Goal: Task Accomplishment & Management: Use online tool/utility

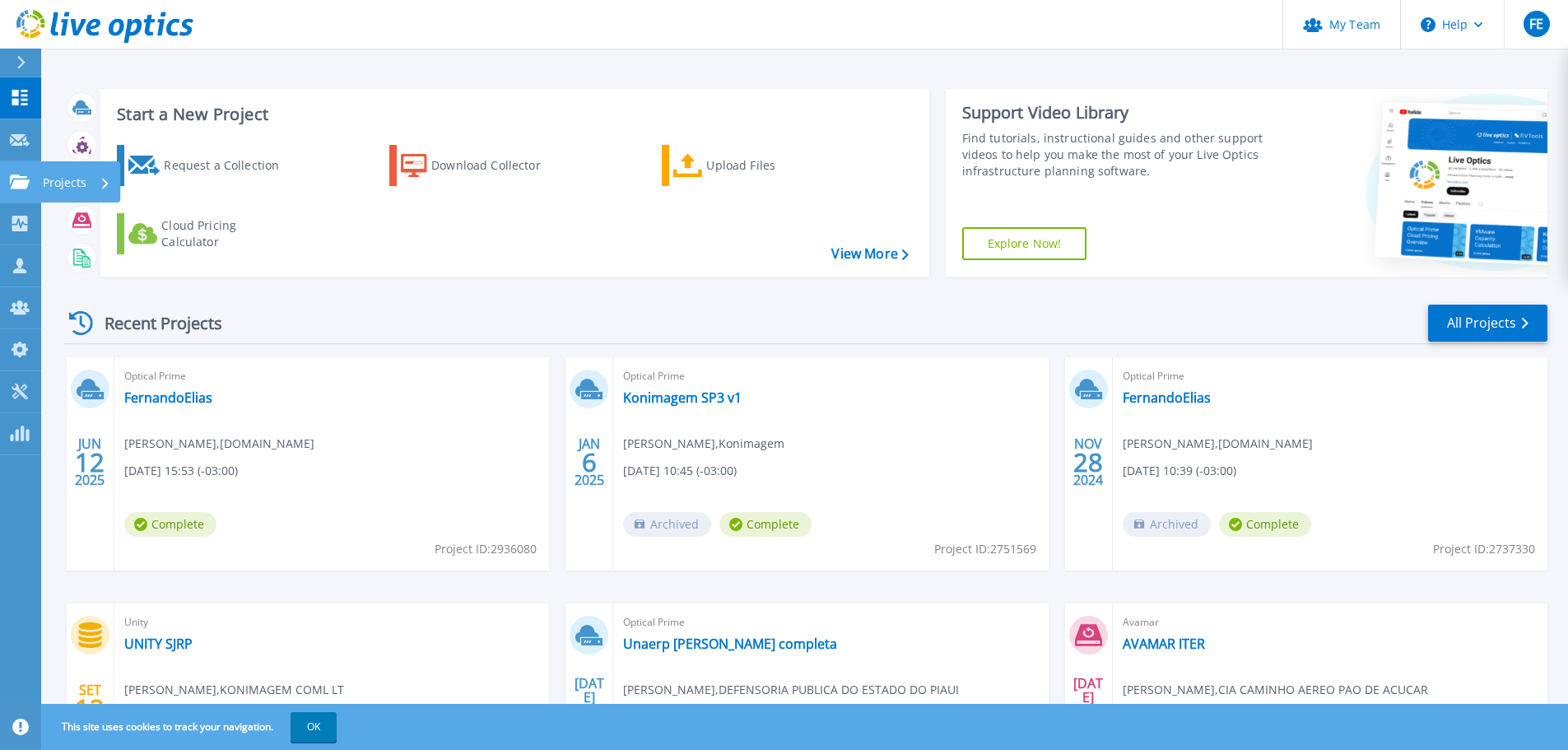
click at [64, 179] on p "Projects" at bounding box center [64, 182] width 43 height 43
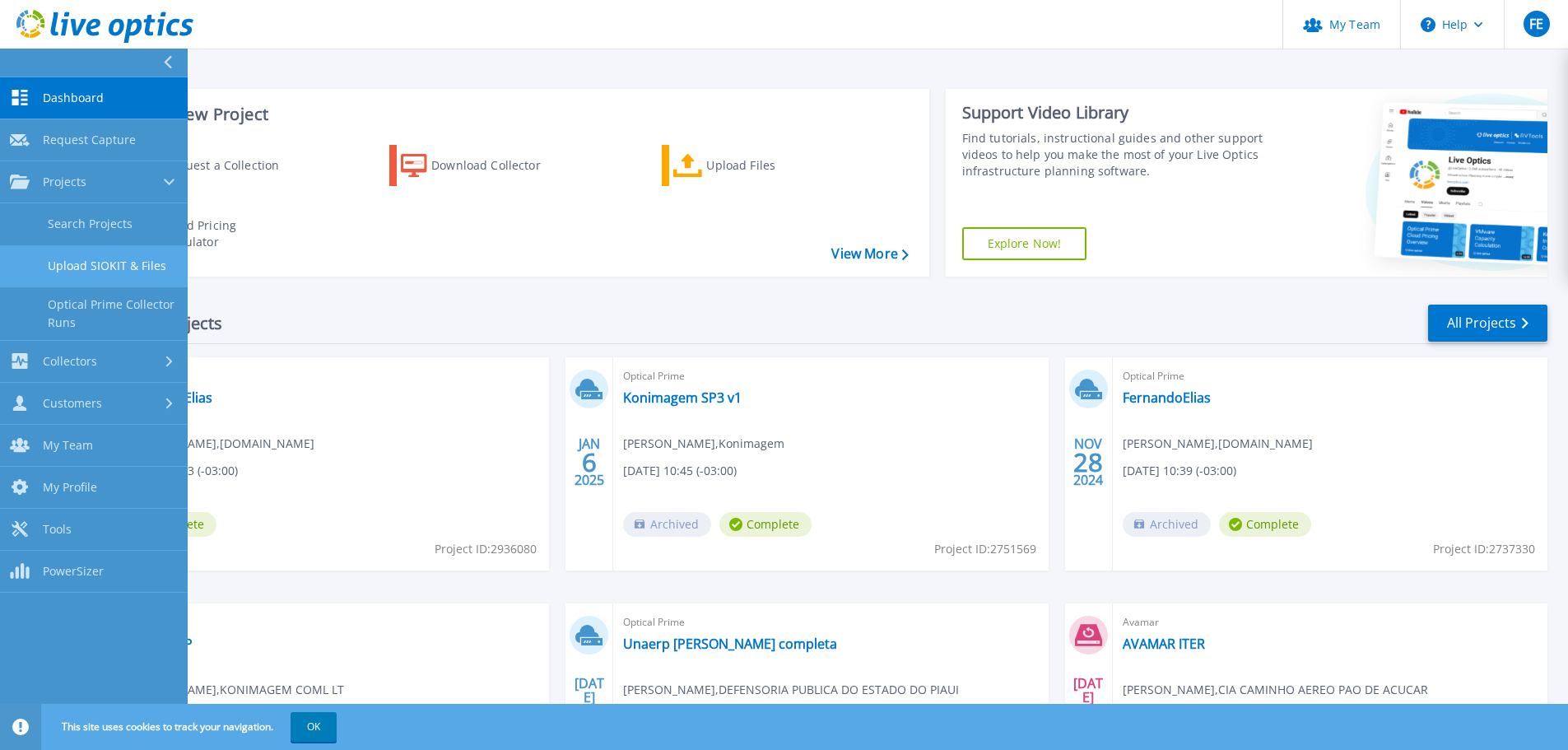
click at [122, 263] on link "Upload SIOKIT & Files" at bounding box center [94, 267] width 188 height 42
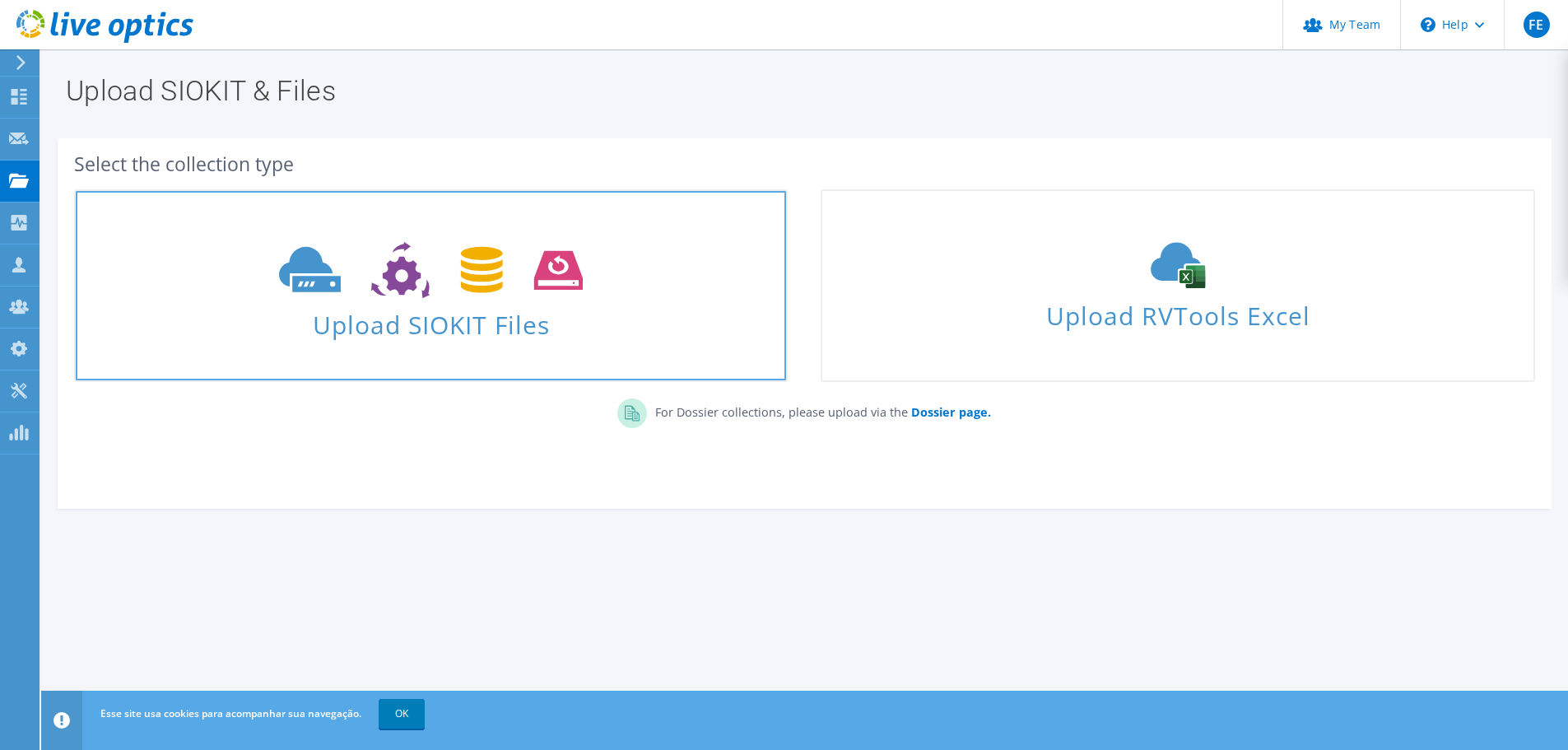
click at [659, 307] on span "Upload SIOKIT Files" at bounding box center [431, 319] width 710 height 35
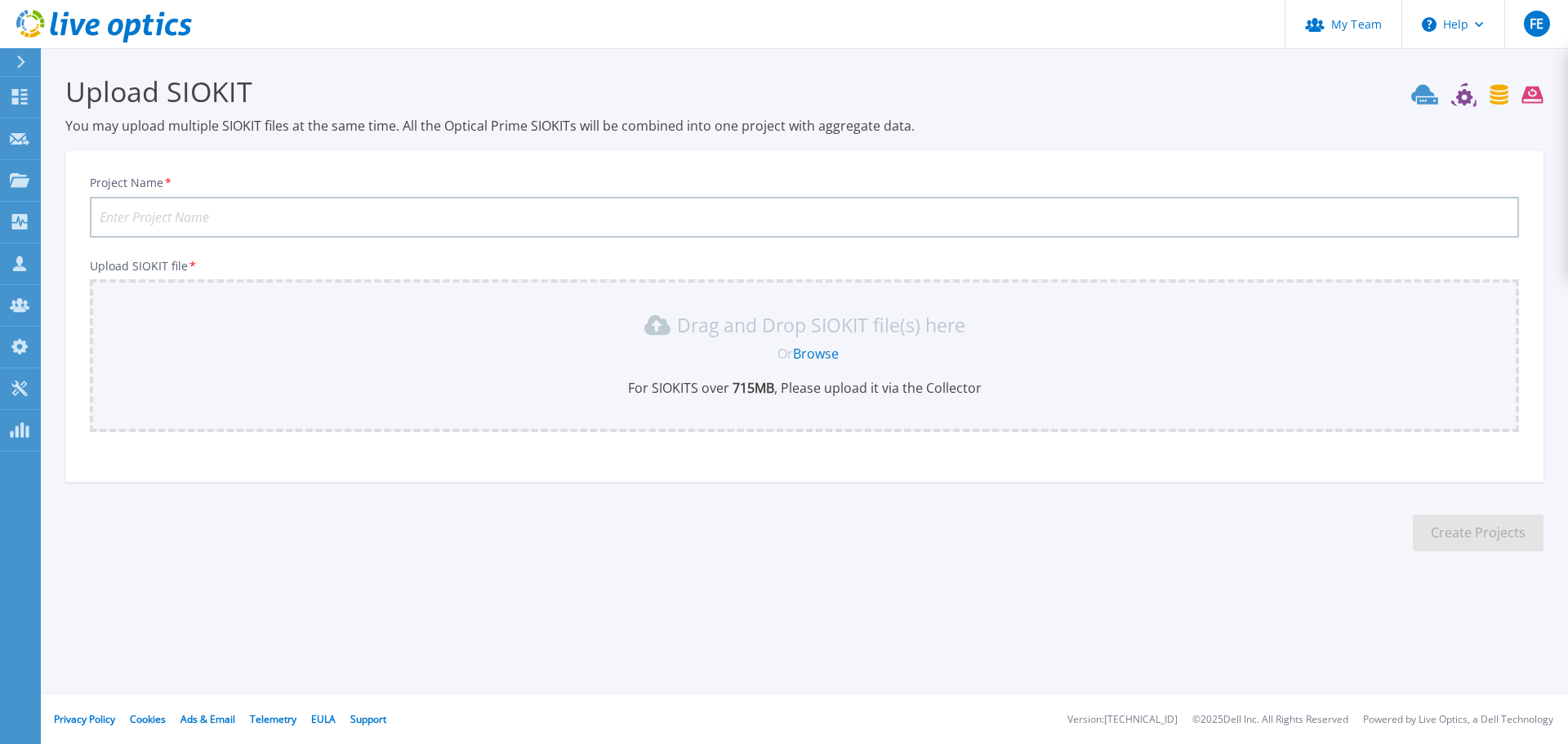
click at [453, 214] on input "Project Name *" at bounding box center [804, 217] width 1429 height 41
type input "Atech - Supermicro"
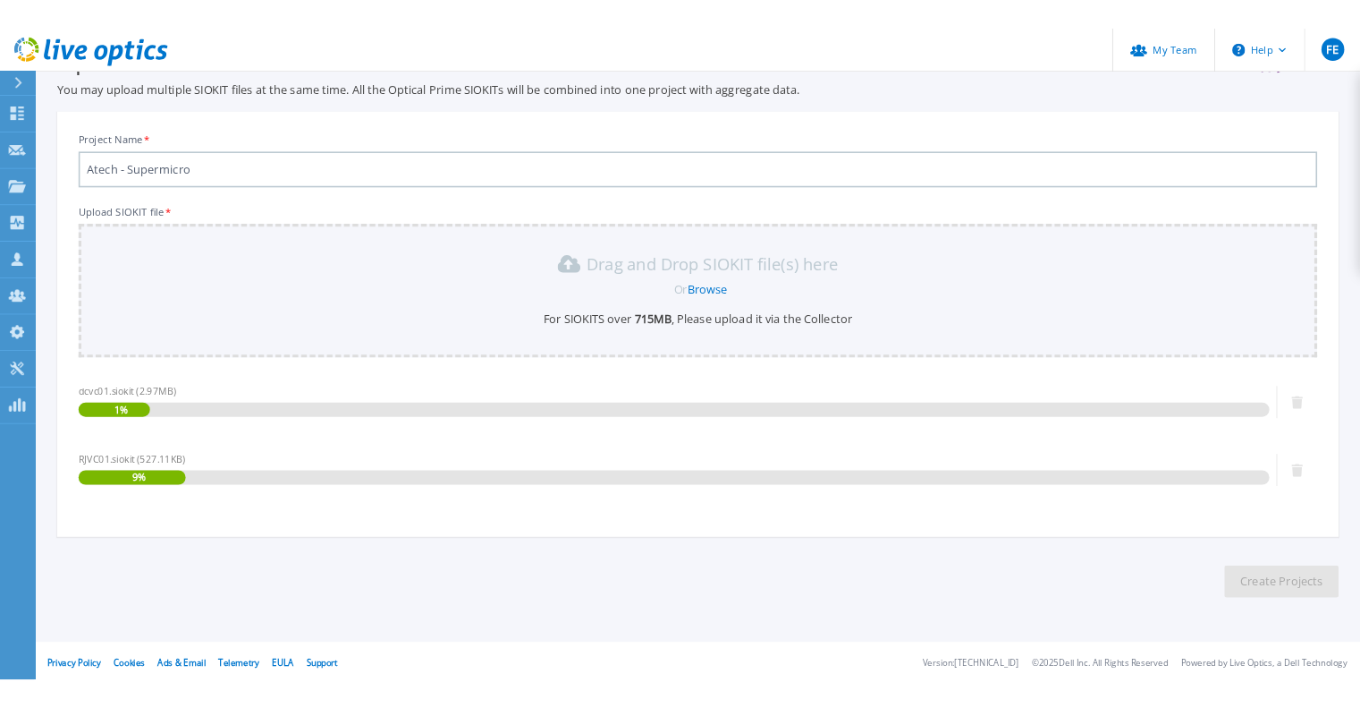
scroll to position [68, 0]
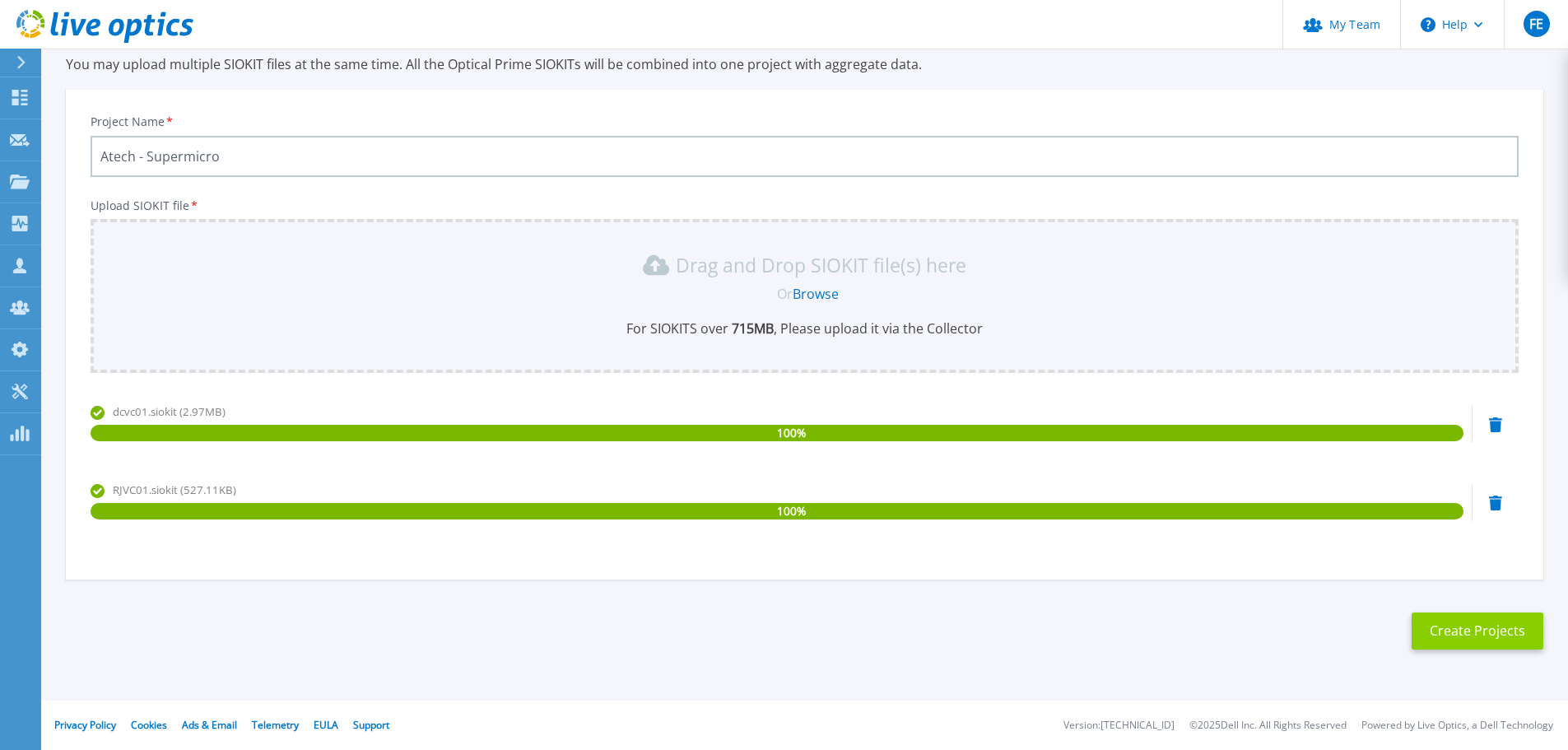
click at [1468, 631] on button "Create Projects" at bounding box center [1477, 630] width 132 height 37
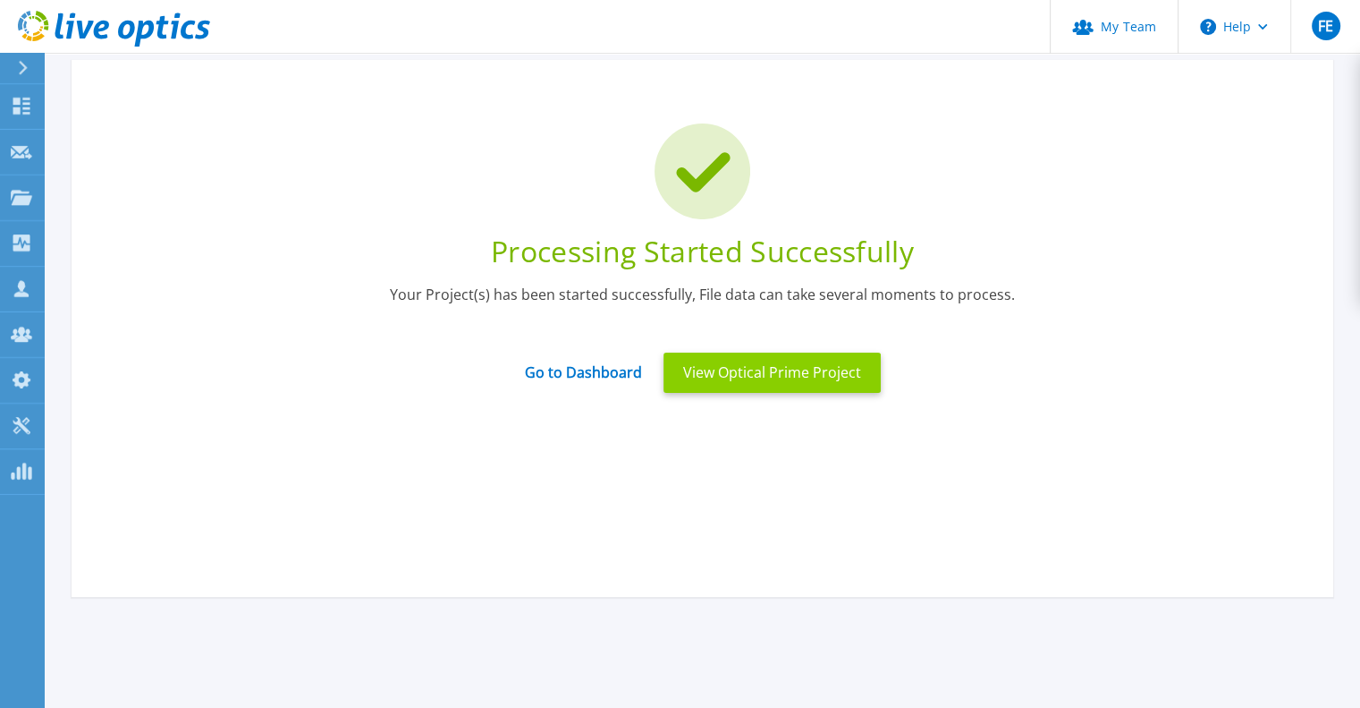
click at [795, 372] on button "View Optical Prime Project" at bounding box center [772, 372] width 217 height 40
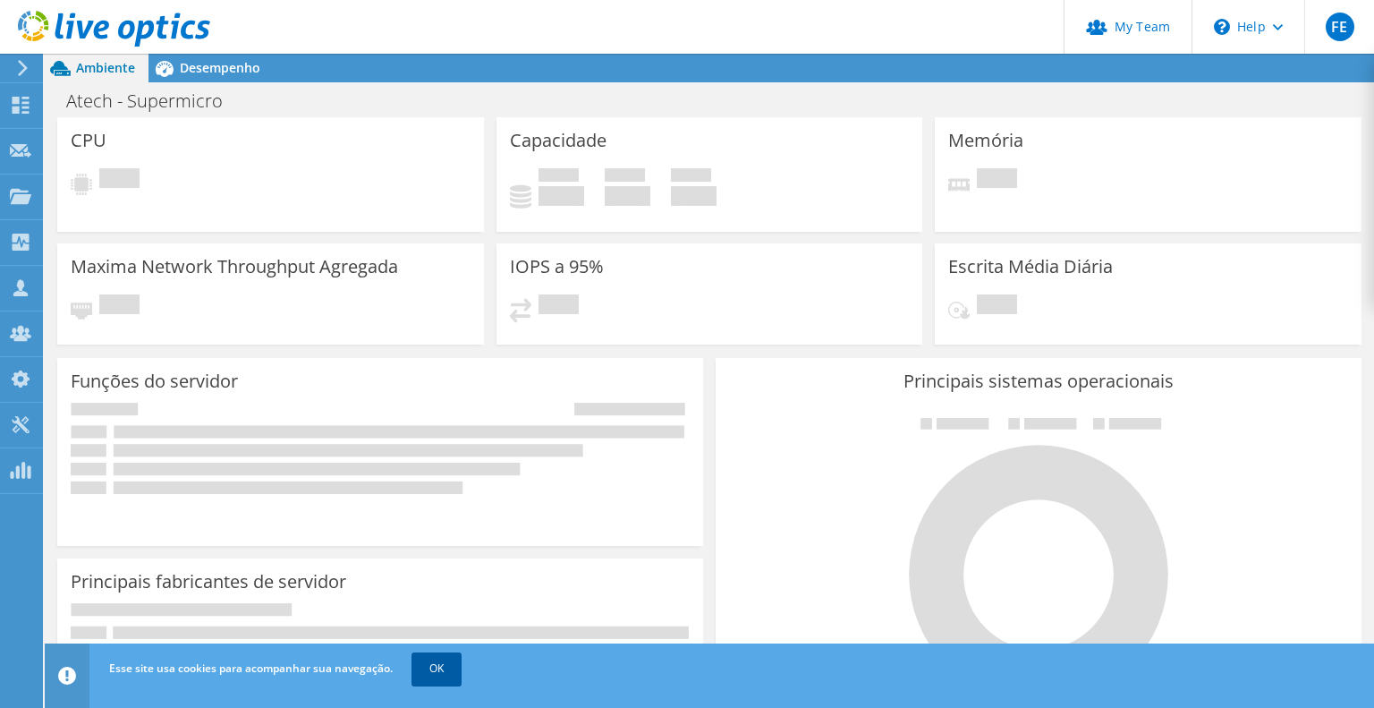
click at [450, 674] on link "OK" at bounding box center [436, 668] width 50 height 32
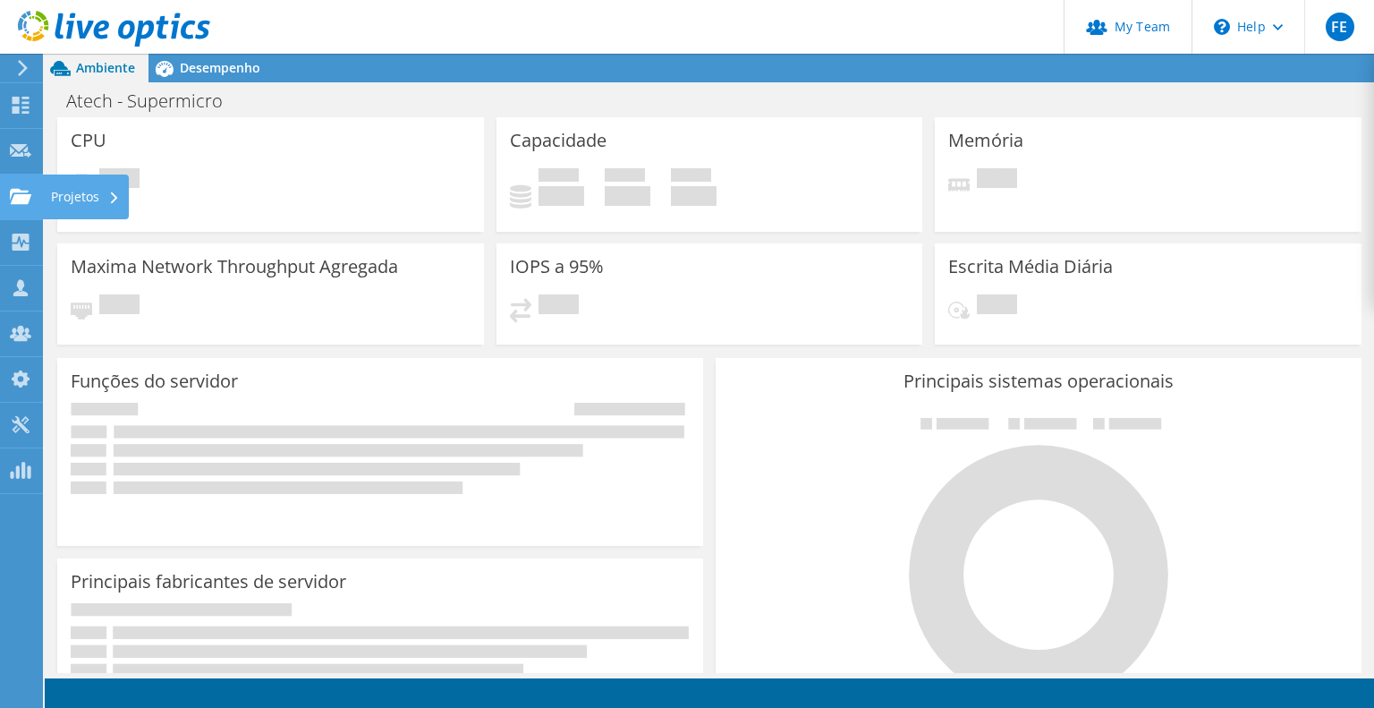
click at [68, 203] on div "Projetos" at bounding box center [85, 196] width 87 height 45
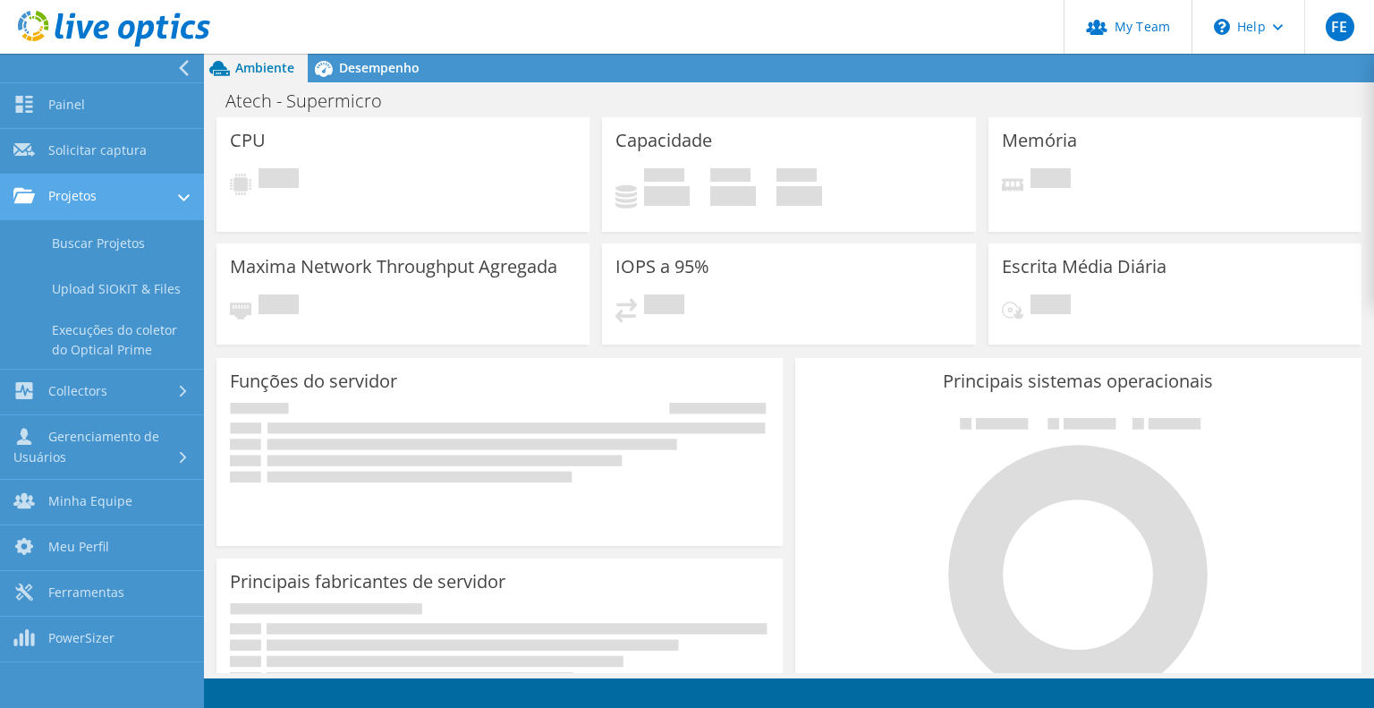
click at [64, 204] on link "Projetos" at bounding box center [102, 197] width 204 height 46
